Goal: Book appointment/travel/reservation

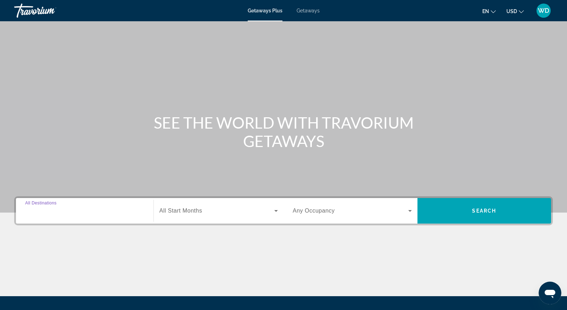
click at [51, 215] on input "Destination All Destinations" at bounding box center [84, 211] width 119 height 9
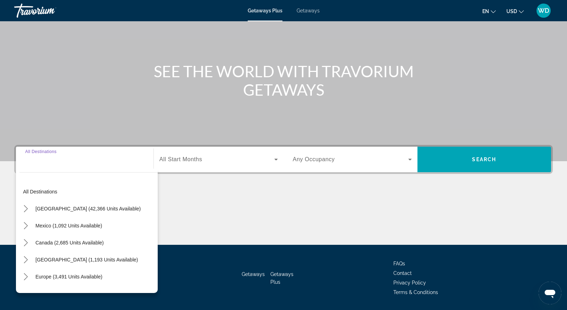
scroll to position [73, 0]
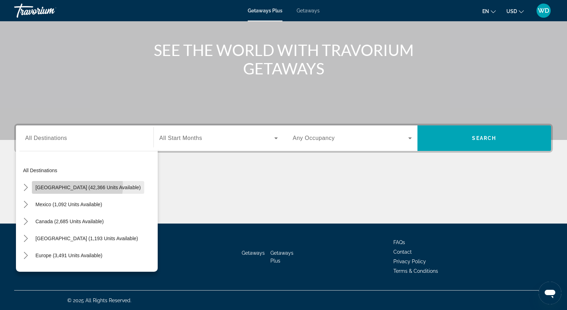
click at [70, 185] on span "[GEOGRAPHIC_DATA] (42,366 units available)" at bounding box center [87, 188] width 105 height 6
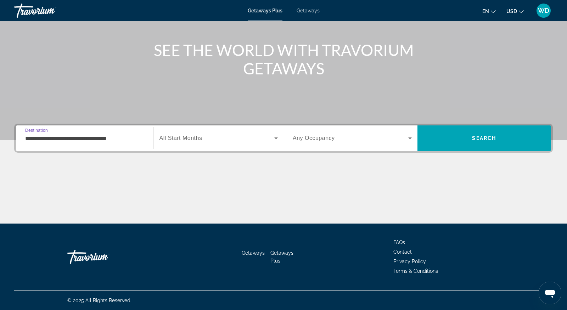
click at [92, 138] on input "**********" at bounding box center [84, 138] width 119 height 9
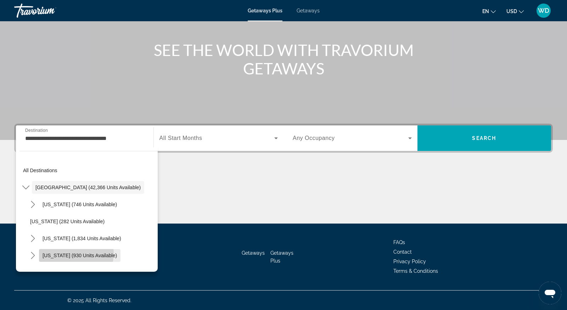
click at [76, 254] on span "[US_STATE] (930 units available)" at bounding box center [80, 256] width 74 height 6
type input "**********"
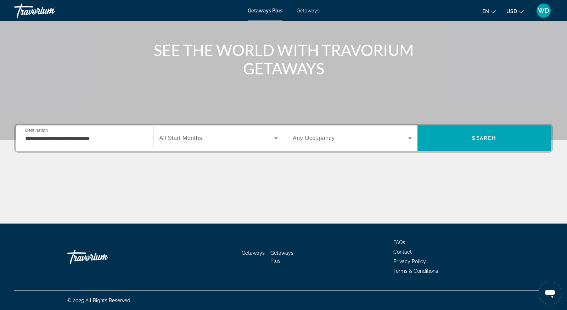
click at [184, 135] on span "All Start Months" at bounding box center [181, 138] width 43 height 6
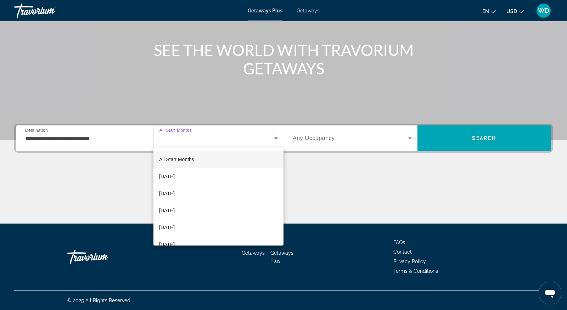
click at [172, 159] on span "All Start Months" at bounding box center [176, 160] width 35 height 6
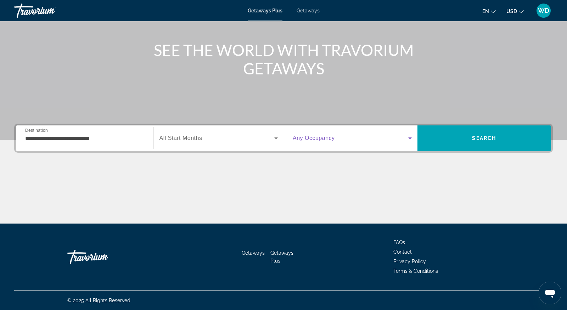
click at [377, 141] on span "Search widget" at bounding box center [351, 138] width 116 height 9
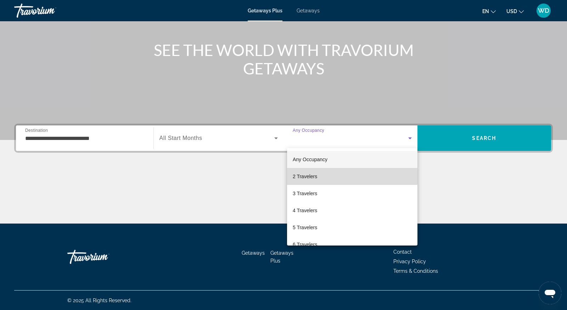
click at [316, 175] on span "2 Travelers" at bounding box center [305, 176] width 24 height 9
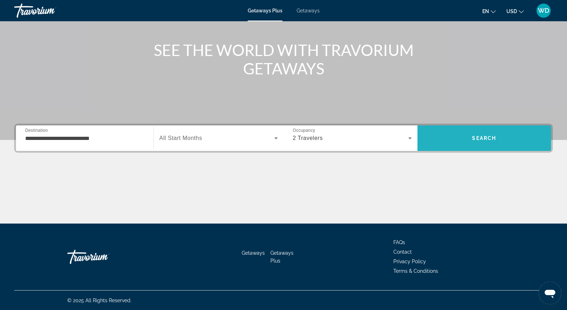
click at [484, 134] on span "Search" at bounding box center [485, 138] width 134 height 17
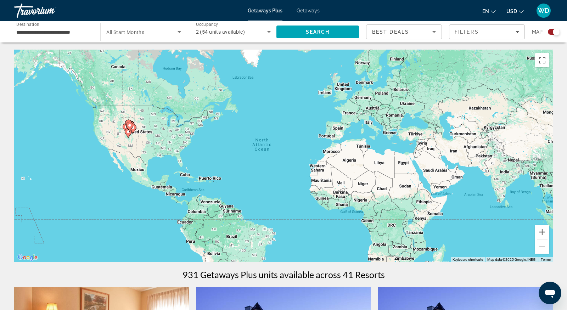
click at [477, 273] on div "931 Getaways Plus units available across 41 Resorts" at bounding box center [283, 274] width 539 height 11
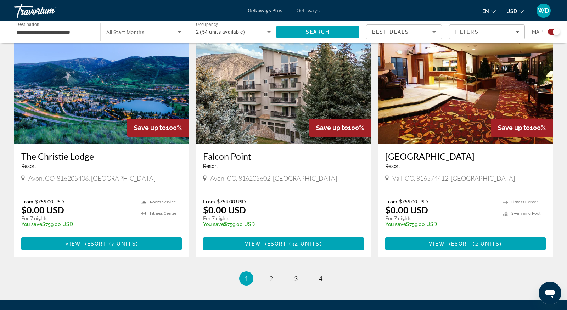
scroll to position [1024, 0]
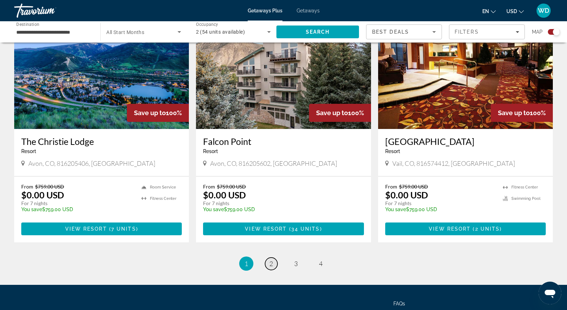
click at [270, 260] on span "2" at bounding box center [271, 264] width 4 height 8
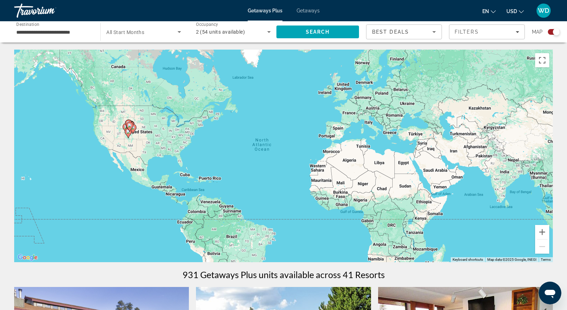
click at [424, 272] on div "931 Getaways Plus units available across 41 Resorts" at bounding box center [283, 274] width 539 height 11
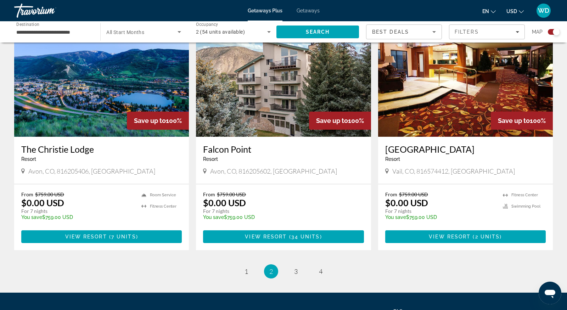
scroll to position [1040, 0]
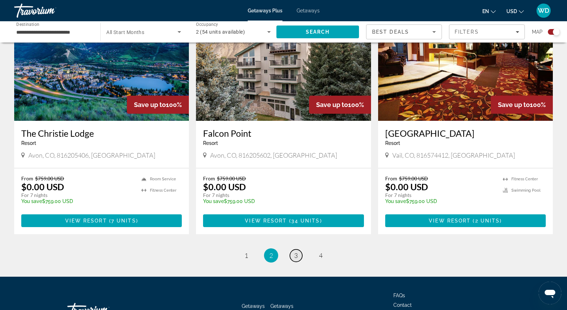
click at [296, 252] on span "3" at bounding box center [296, 256] width 4 height 8
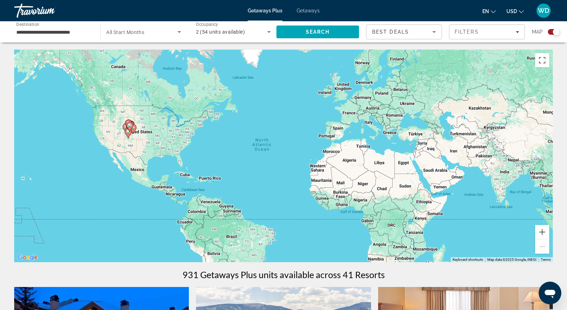
click at [428, 277] on div "931 Getaways Plus units available across 41 Resorts" at bounding box center [283, 274] width 539 height 11
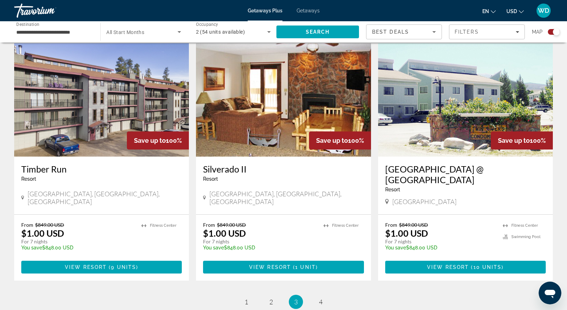
scroll to position [1040, 0]
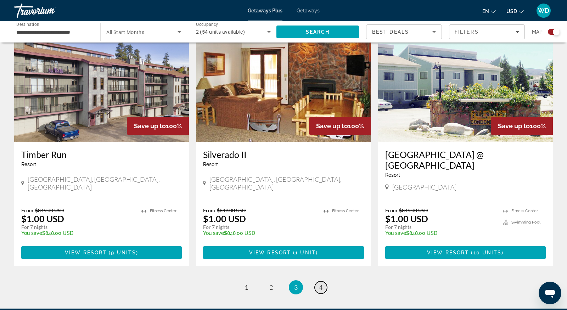
click at [320, 284] on span "4" at bounding box center [321, 288] width 4 height 8
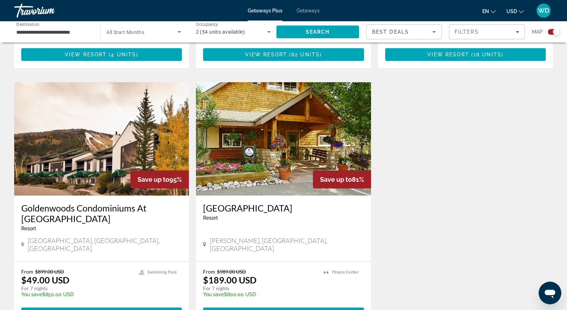
scroll to position [441, 0]
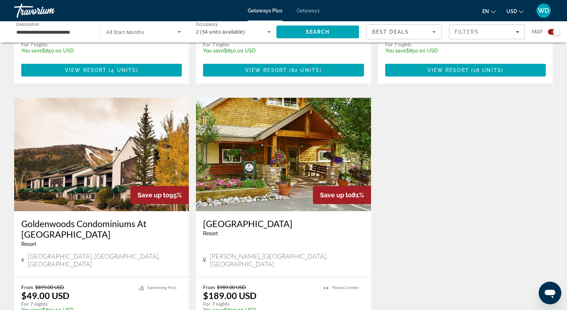
click at [484, 141] on div "Save up to 95% [GEOGRAPHIC_DATA] - This is an adults only resort Vail, [GEOGRAP…" at bounding box center [284, 101] width 546 height 511
